Goal: Find specific page/section: Find specific page/section

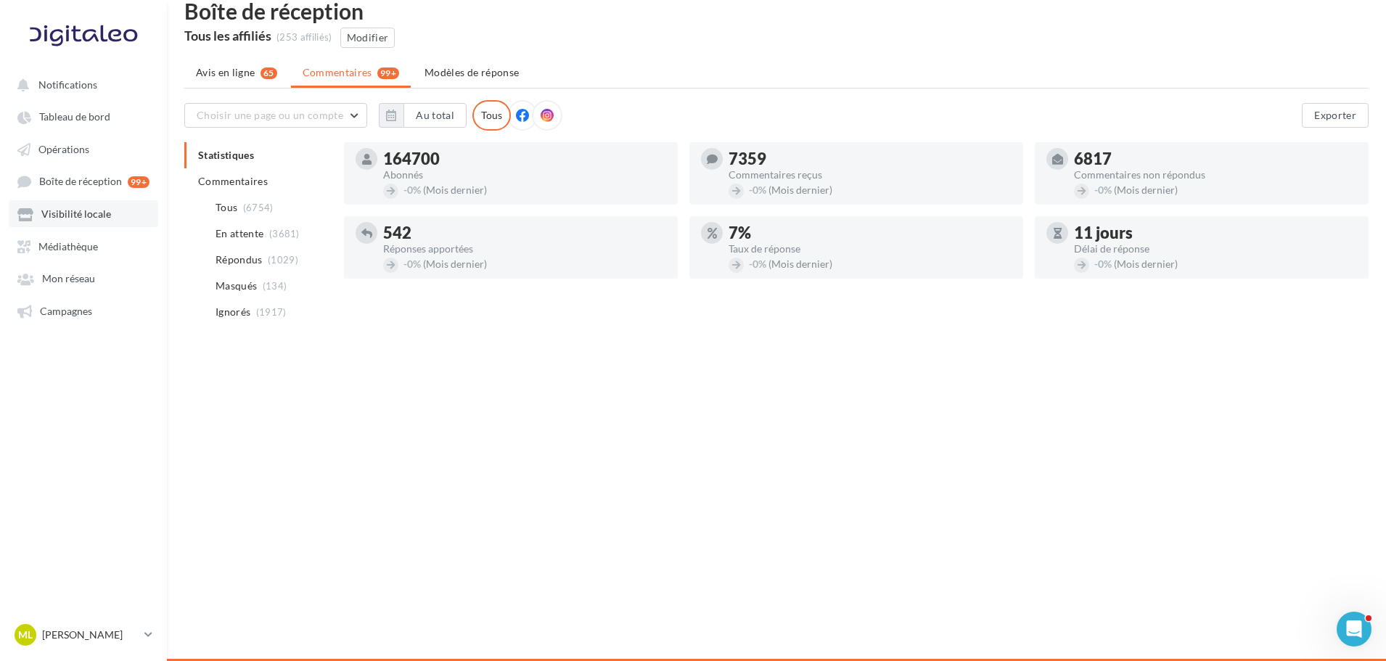
click at [73, 215] on span "Visibilité locale" at bounding box center [76, 214] width 70 height 12
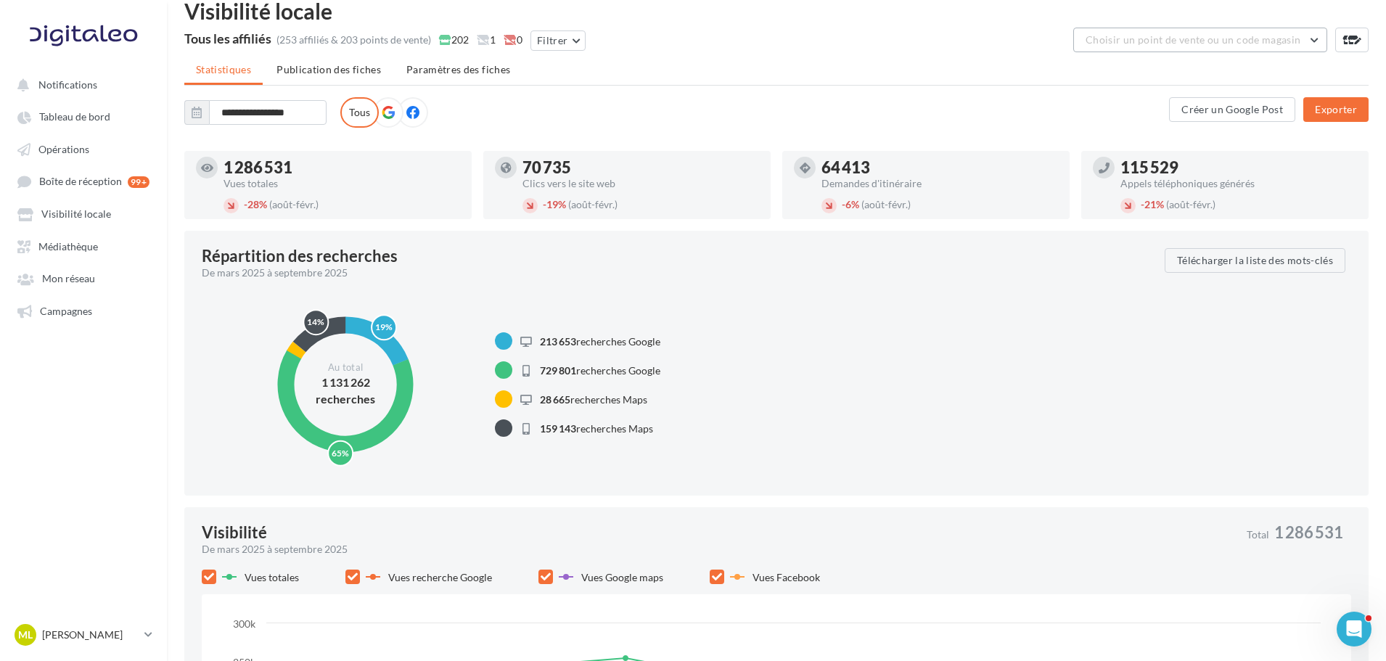
click at [1181, 44] on span "Choisir un point de vente ou un code magasin" at bounding box center [1192, 39] width 215 height 12
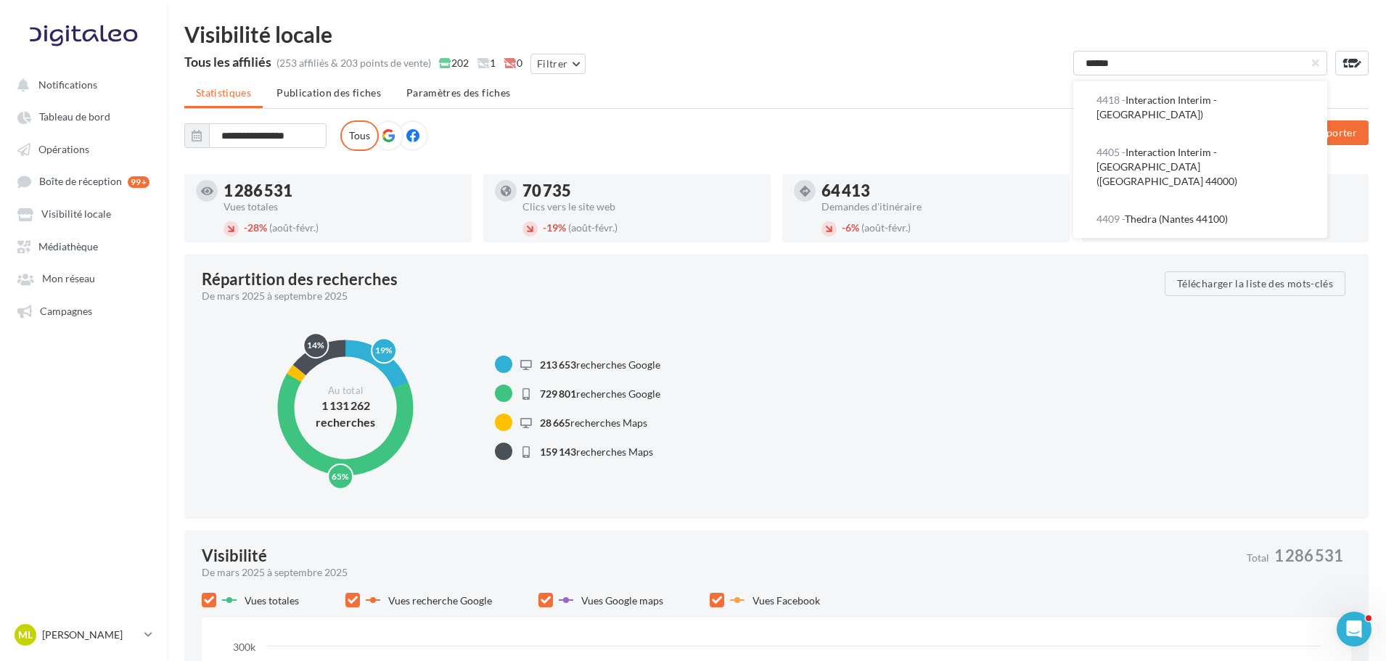
click at [1203, 61] on input "******" at bounding box center [1200, 63] width 254 height 25
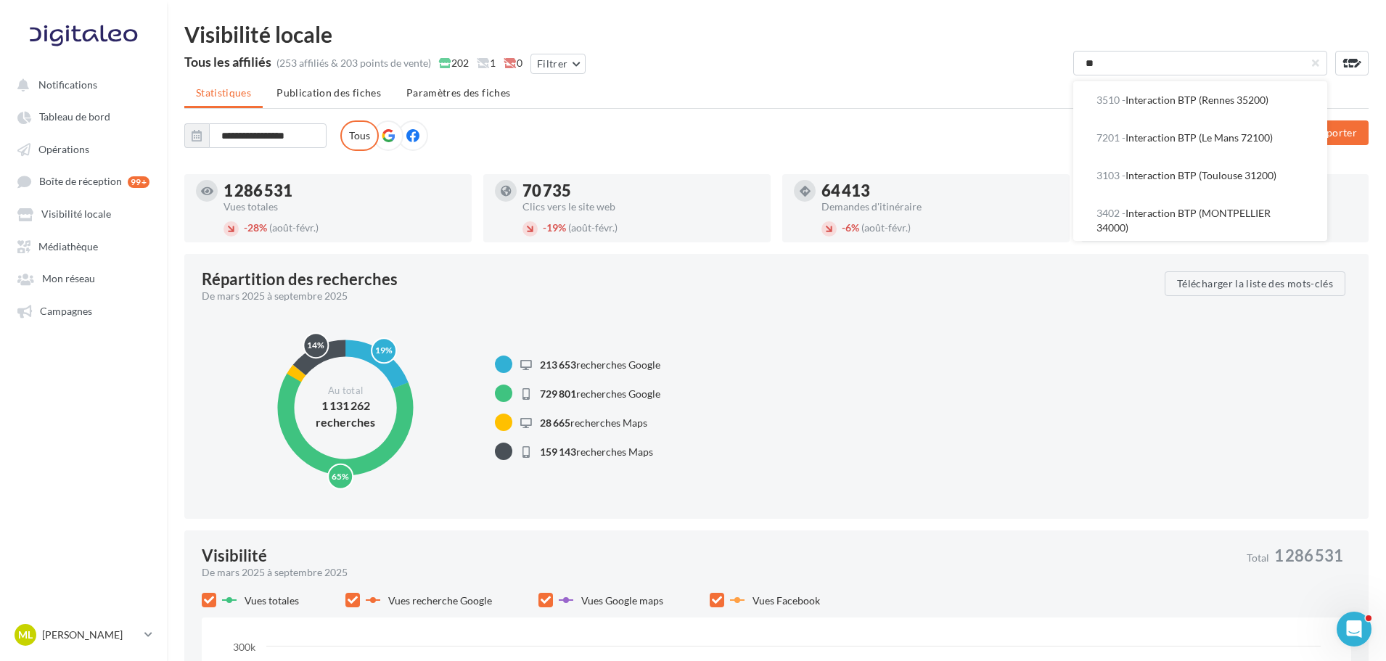
type input "***"
